Goal: Book appointment/travel/reservation

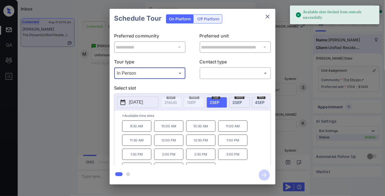
scroll to position [9, 0]
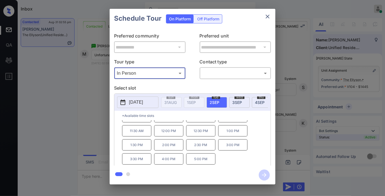
click at [288, 115] on div "**********" at bounding box center [192, 97] width 385 height 194
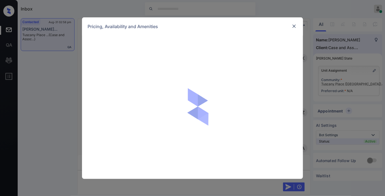
scroll to position [1250, 0]
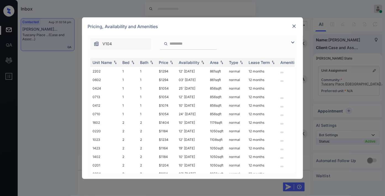
click at [295, 27] on img at bounding box center [294, 26] width 6 height 6
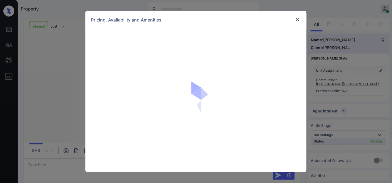
scroll to position [350, 0]
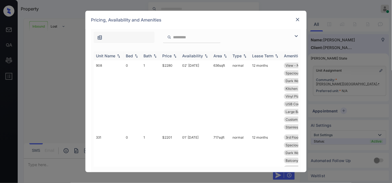
click at [173, 56] on img at bounding box center [175, 56] width 6 height 4
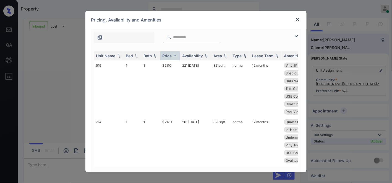
drag, startPoint x: 297, startPoint y: 39, endPoint x: 271, endPoint y: 41, distance: 25.5
click at [297, 39] on img at bounding box center [296, 36] width 7 height 7
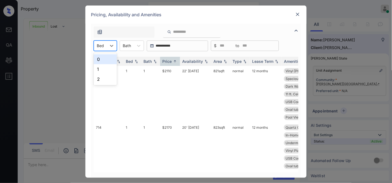
click at [106, 46] on div "Bed" at bounding box center [100, 46] width 13 height 8
click at [109, 75] on div "2" at bounding box center [105, 79] width 23 height 10
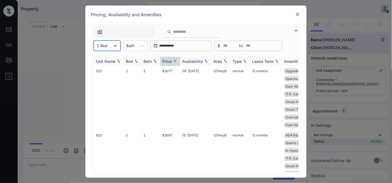
click at [168, 65] on th "Price" at bounding box center [170, 61] width 20 height 9
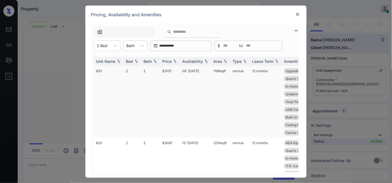
click at [170, 73] on td "$3137" at bounding box center [170, 102] width 20 height 72
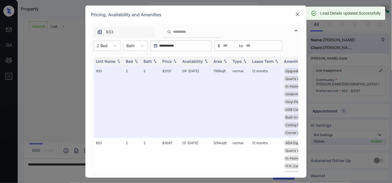
click at [300, 15] on div at bounding box center [297, 14] width 7 height 7
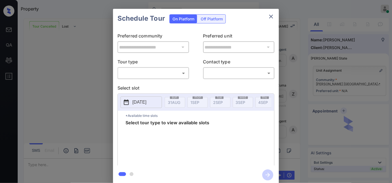
scroll to position [707, 0]
click at [147, 69] on body "Property [PERSON_NAME] Online Set yourself offline Set yourself on break Profil…" at bounding box center [196, 91] width 392 height 183
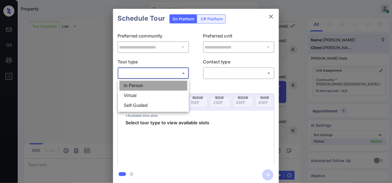
click at [147, 84] on li "In Person" at bounding box center [153, 86] width 68 height 10
type input "********"
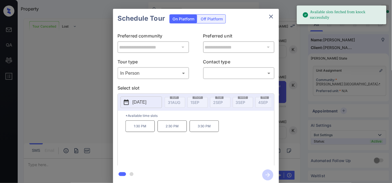
click at [146, 100] on p "[DATE]" at bounding box center [139, 102] width 14 height 7
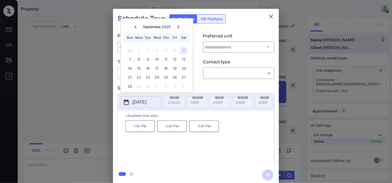
click at [269, 18] on icon "close" at bounding box center [271, 16] width 7 height 7
